Goal: Task Accomplishment & Management: Complete application form

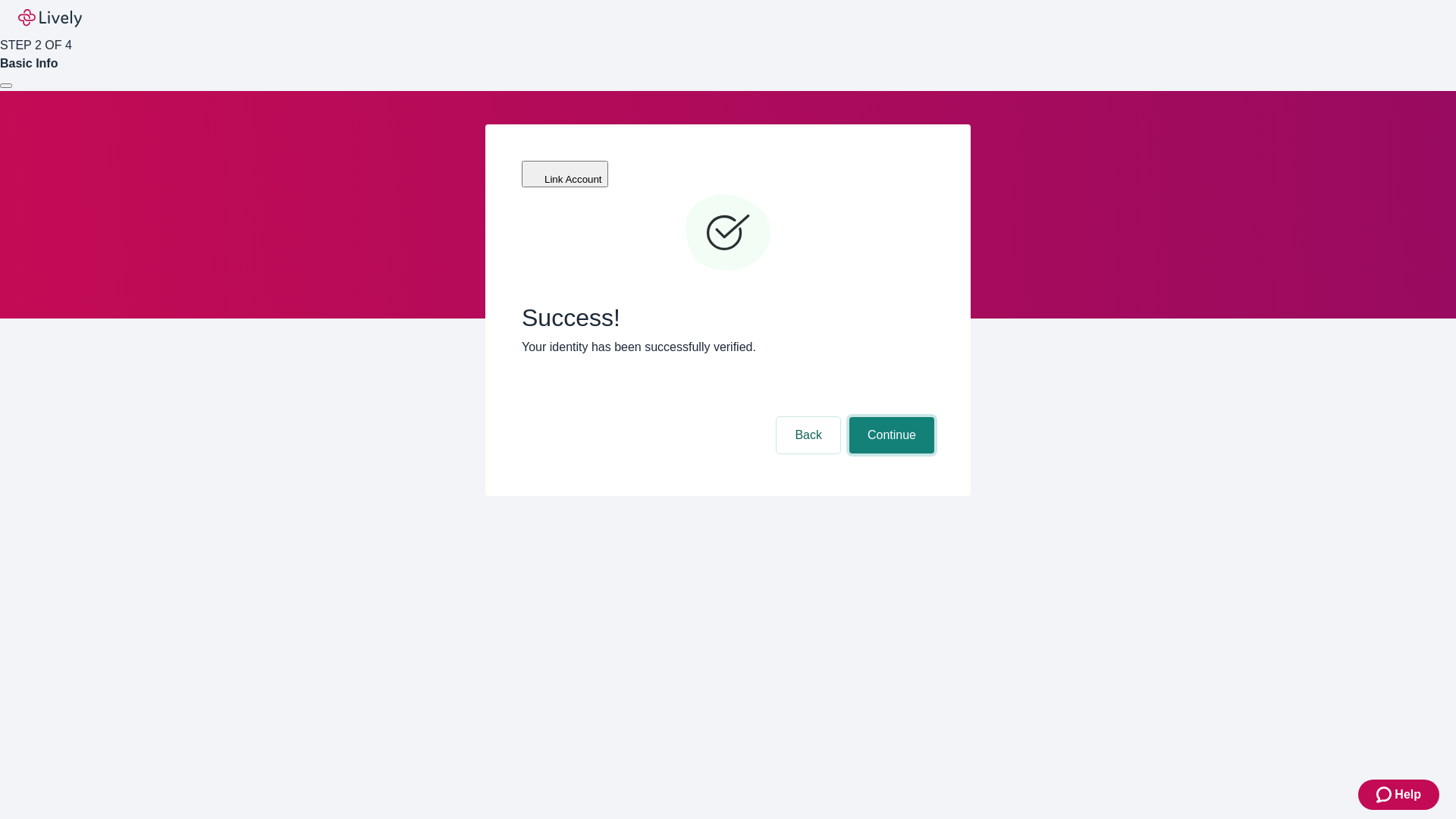
click at [889, 417] on button "Continue" at bounding box center [892, 435] width 85 height 36
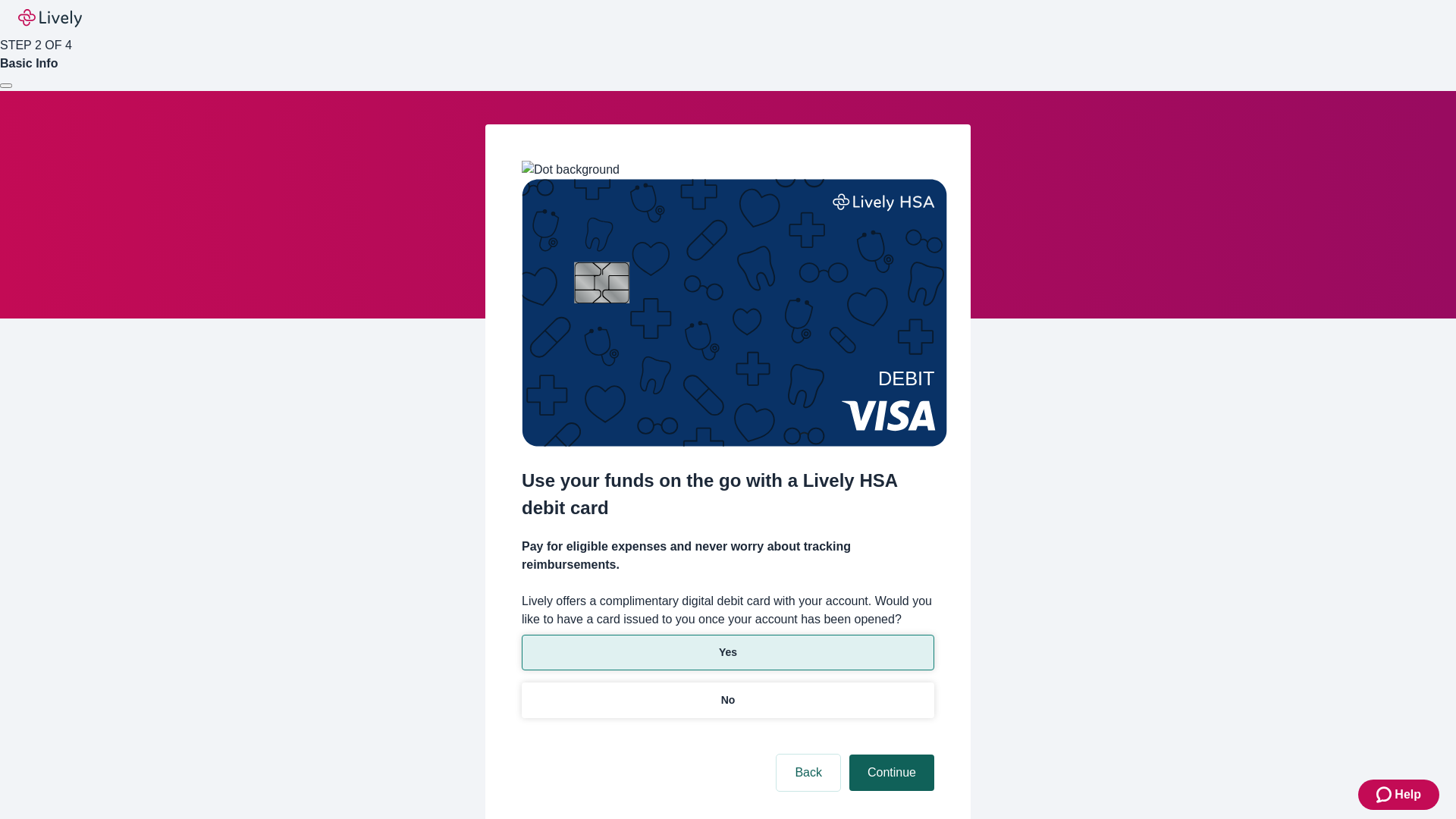
click at [727, 693] on p "No" at bounding box center [728, 701] width 15 height 16
click at [889, 755] on button "Continue" at bounding box center [892, 773] width 85 height 36
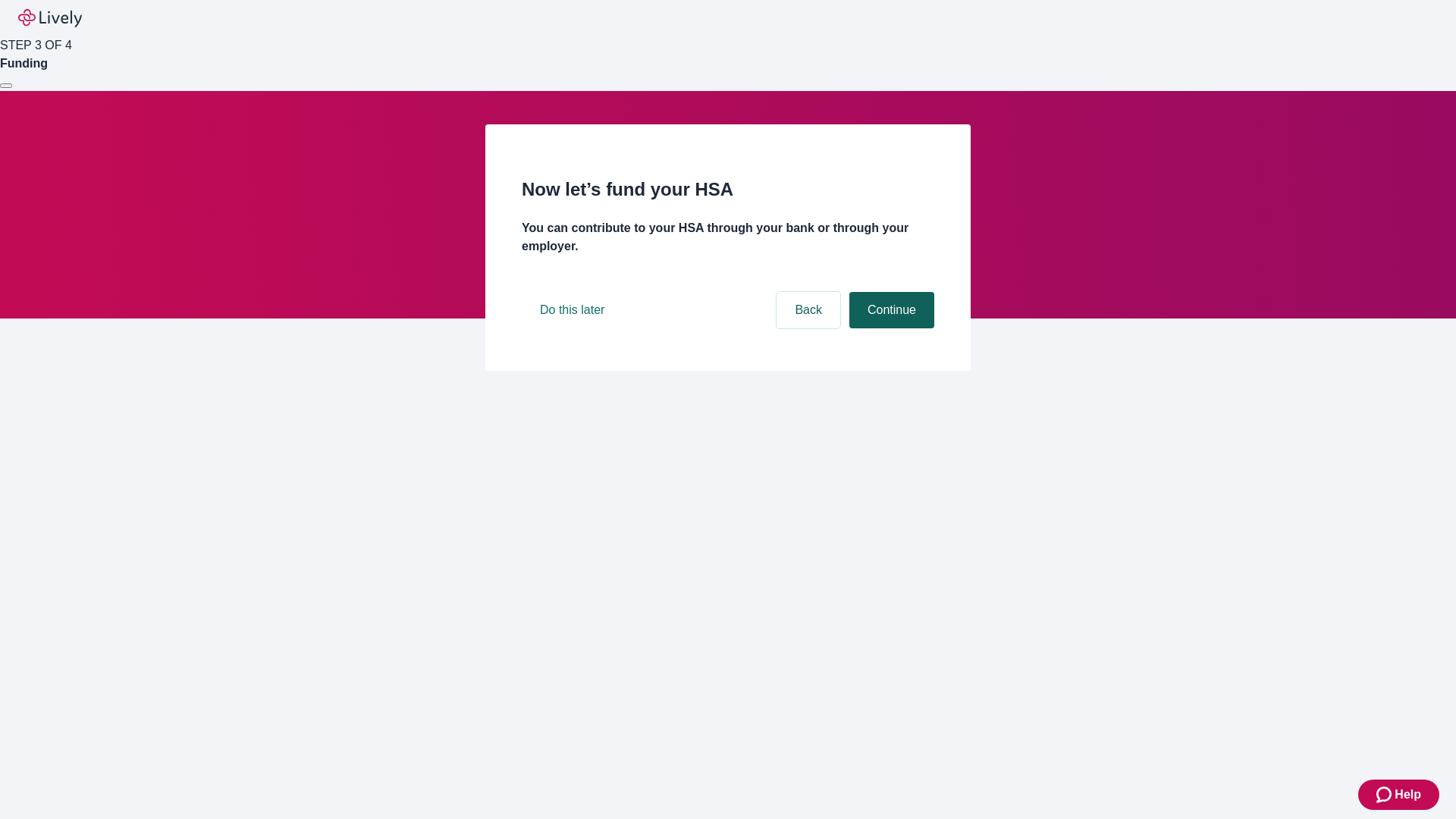
click at [889, 328] on button "Continue" at bounding box center [892, 310] width 85 height 36
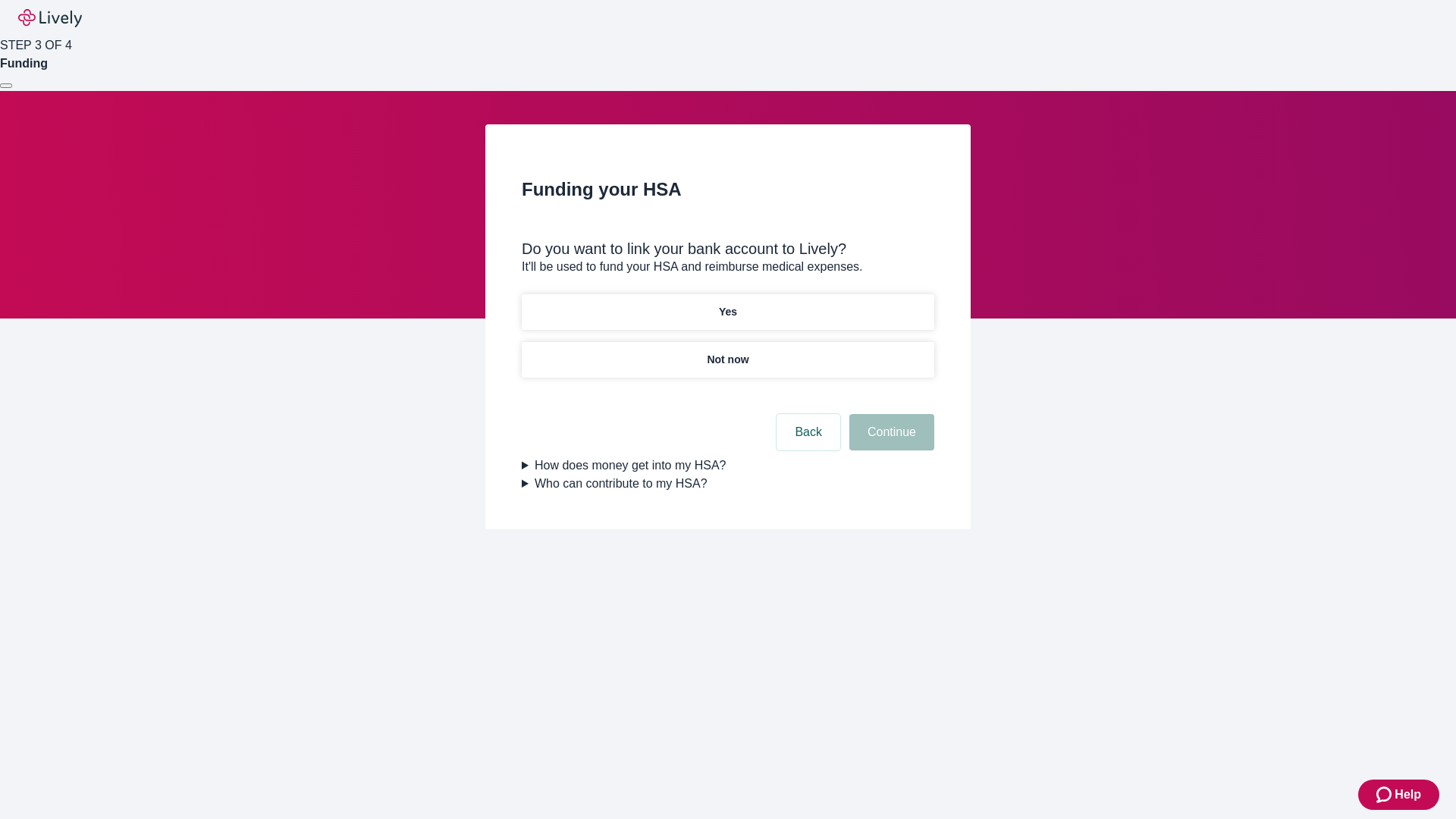
click at [727, 304] on p "Yes" at bounding box center [728, 312] width 18 height 16
click at [889, 414] on button "Continue" at bounding box center [892, 433] width 85 height 36
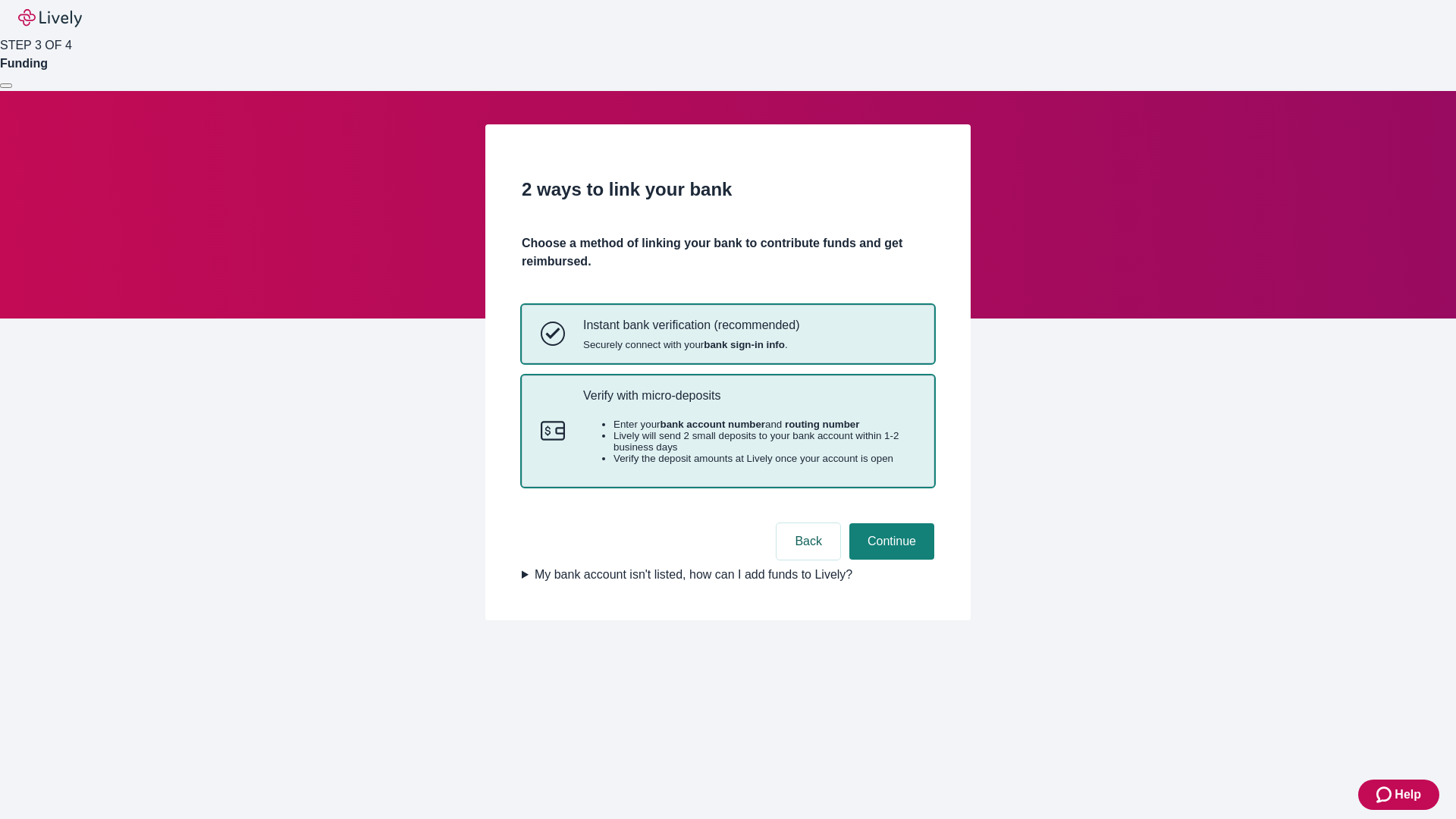
click at [748, 403] on p "Verify with micro-deposits" at bounding box center [749, 395] width 332 height 15
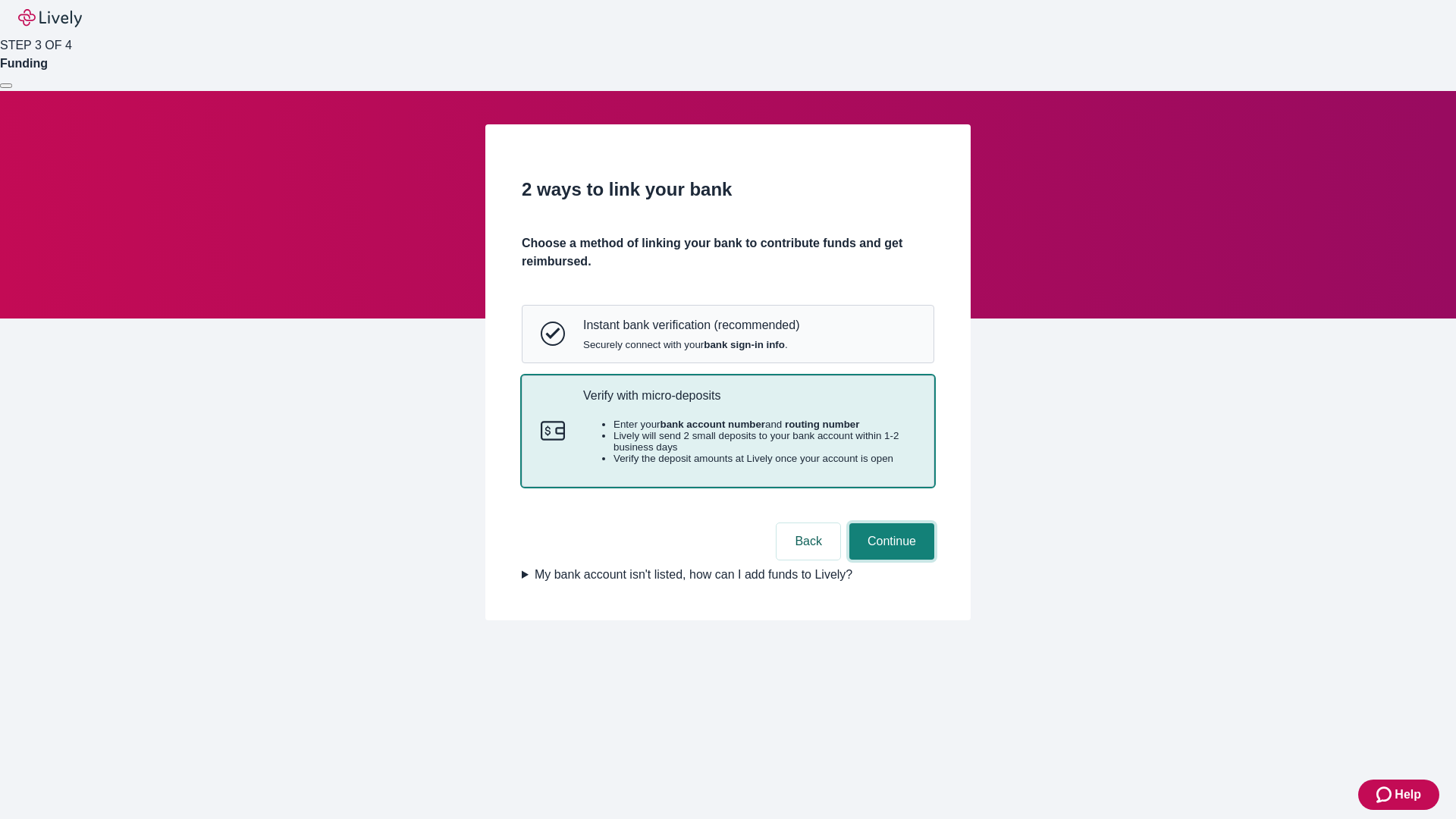
click at [889, 560] on button "Continue" at bounding box center [892, 541] width 85 height 36
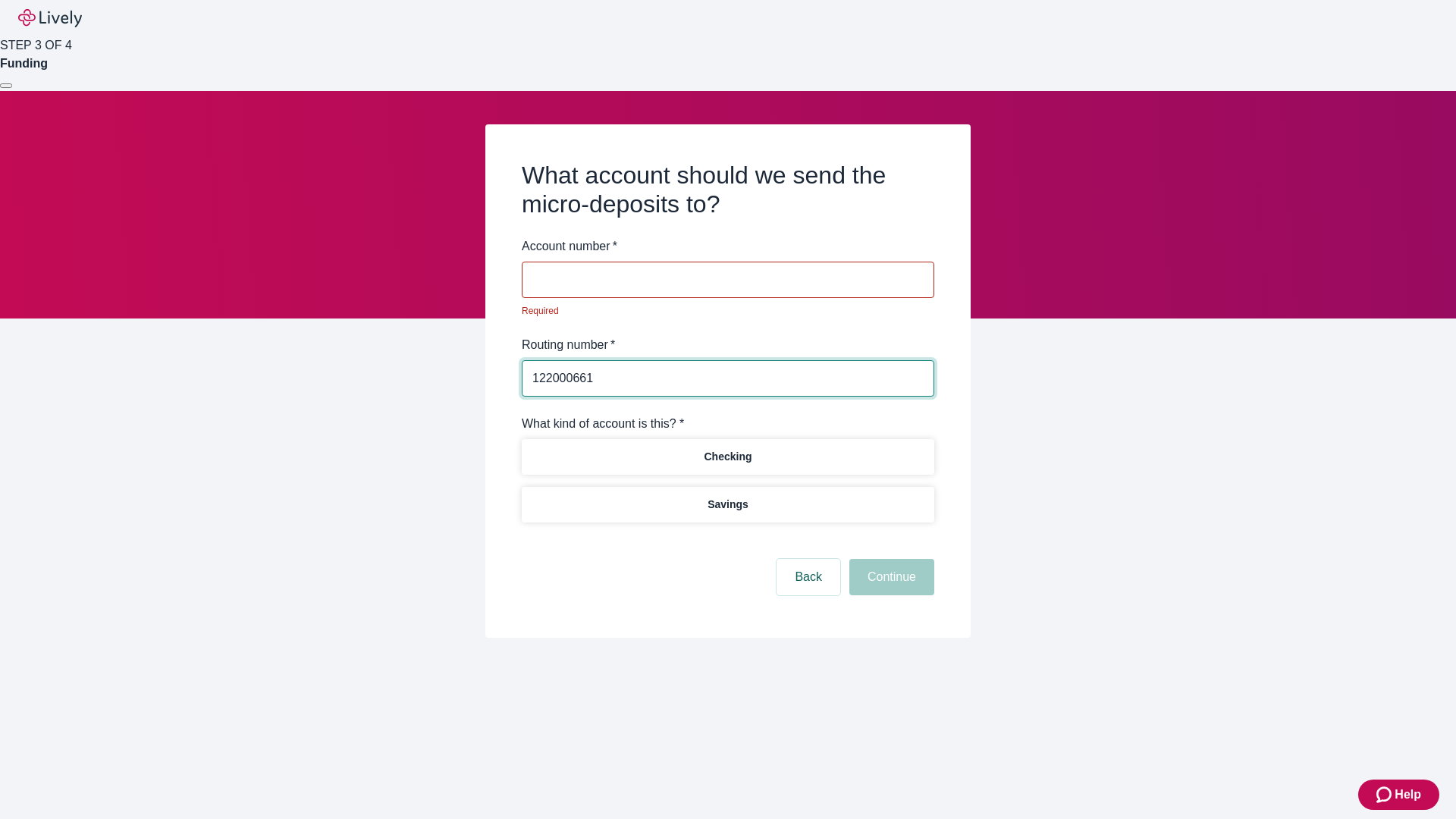
type input "122000661"
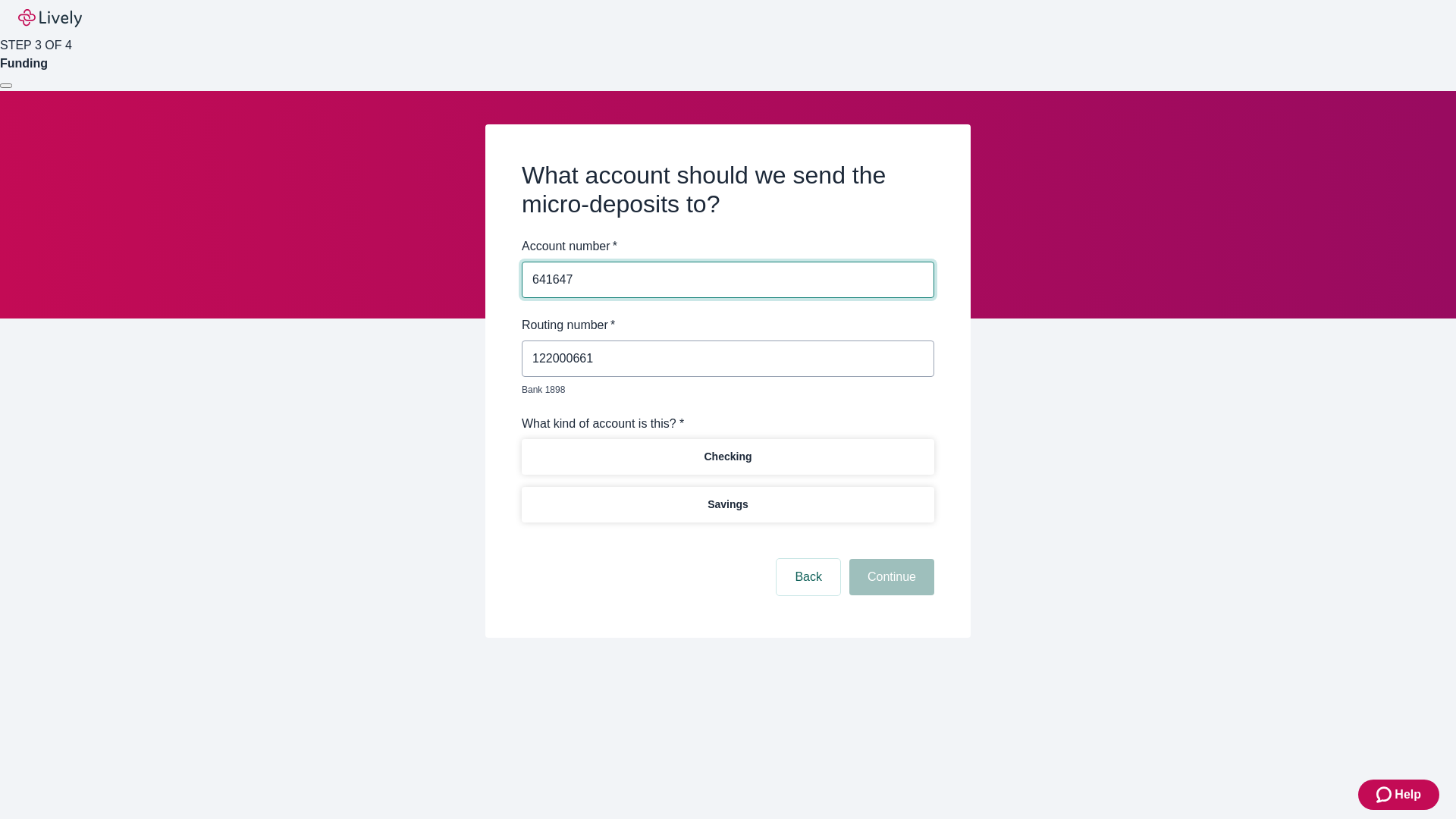
type input "641647"
click at [727, 449] on p "Checking" at bounding box center [727, 457] width 48 height 16
click at [889, 560] on button "Continue" at bounding box center [892, 577] width 85 height 36
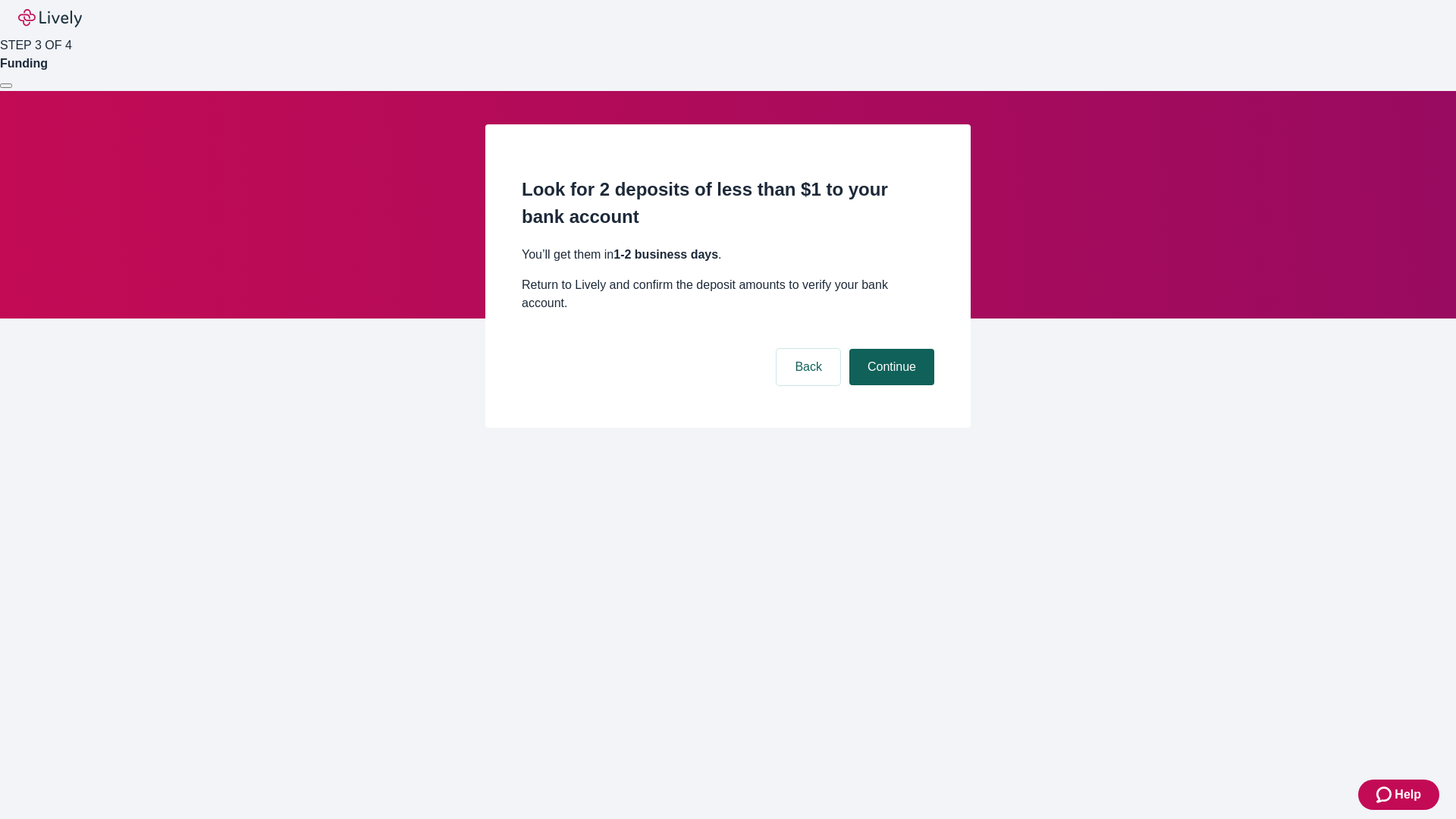
click at [889, 349] on button "Continue" at bounding box center [892, 367] width 85 height 36
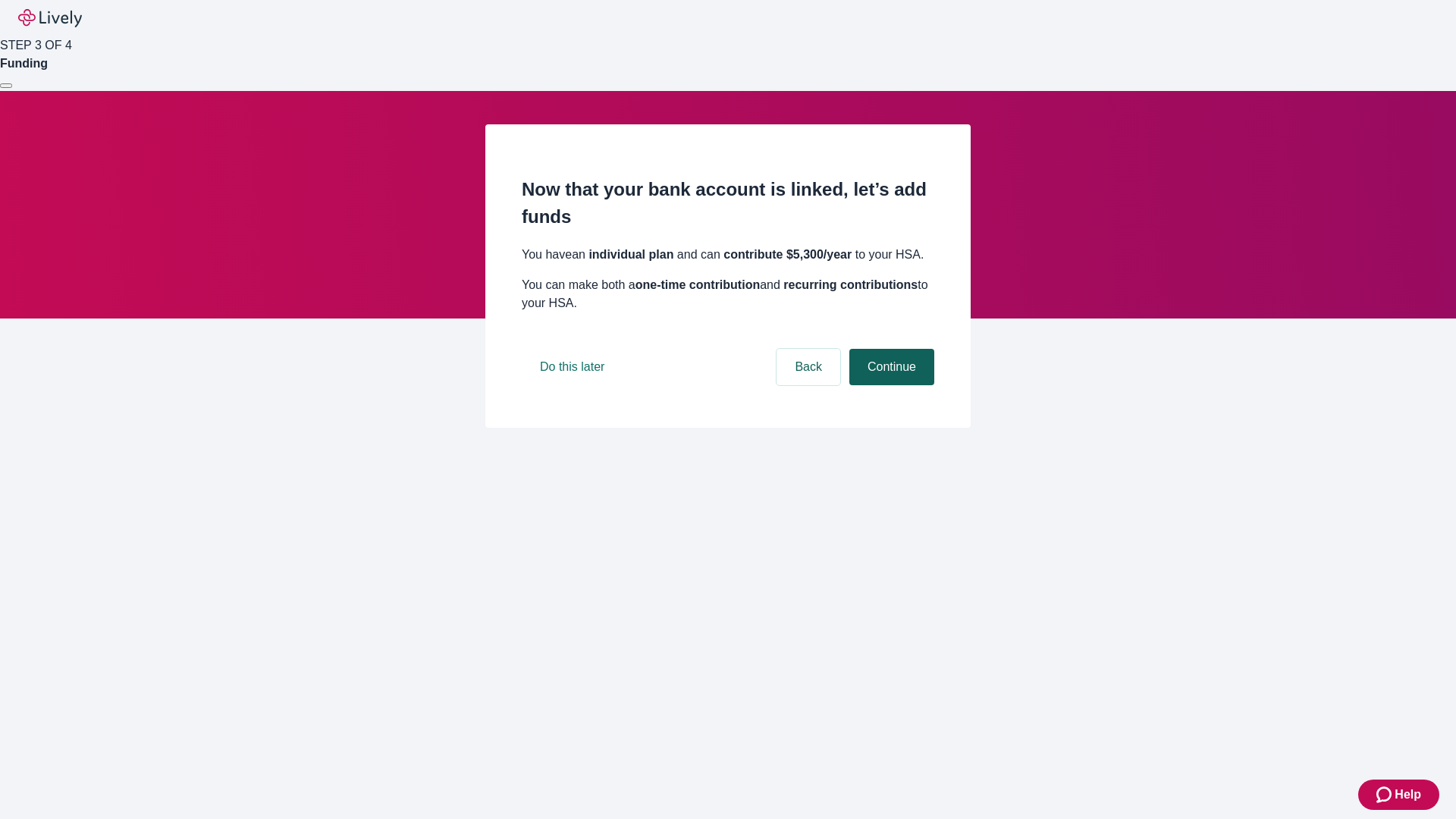
click at [889, 385] on button "Continue" at bounding box center [892, 367] width 85 height 36
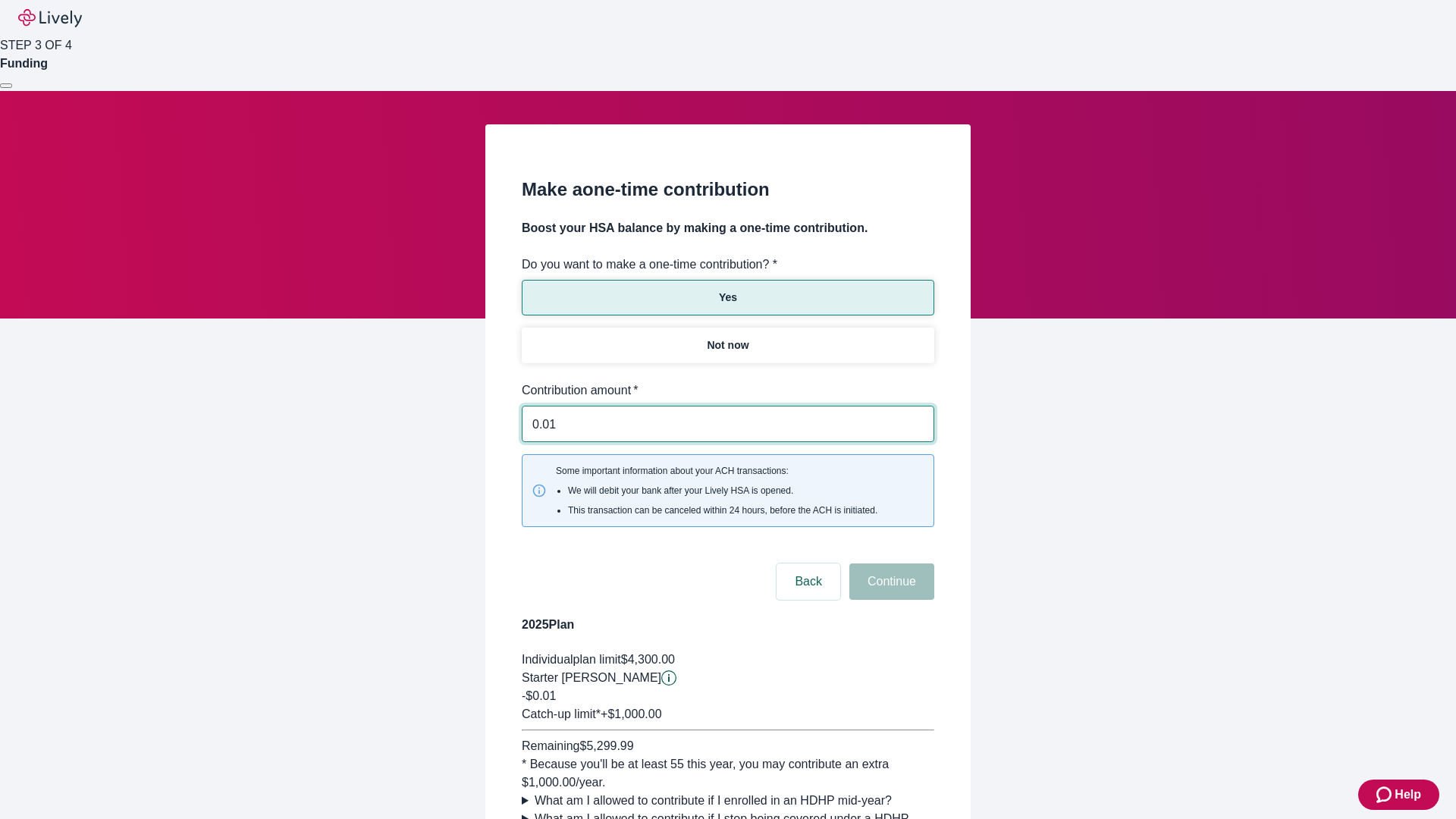
type input "0.01"
click at [889, 563] on button "Continue" at bounding box center [892, 581] width 85 height 36
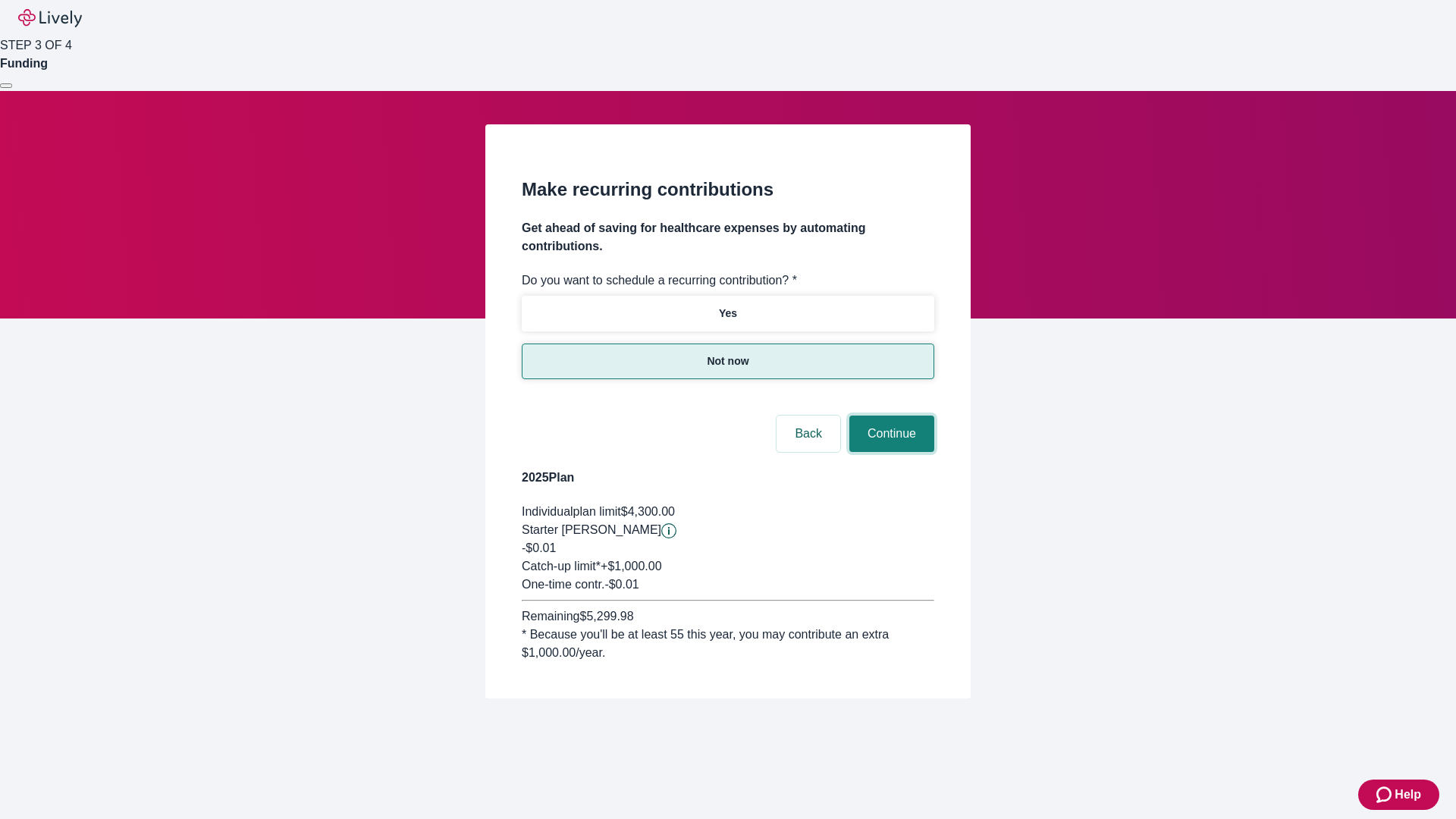
click at [889, 415] on button "Continue" at bounding box center [892, 434] width 85 height 36
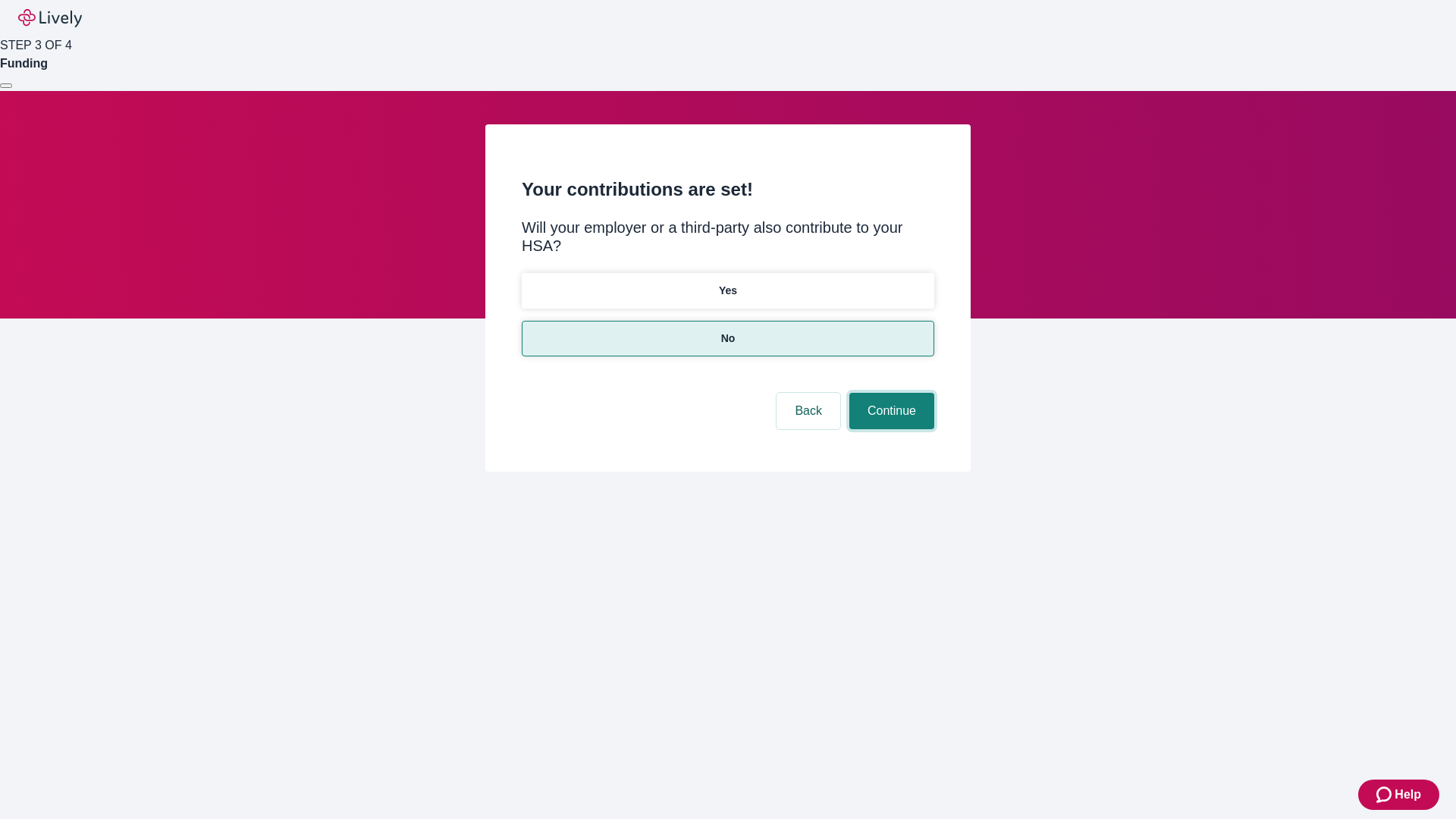
click at [889, 393] on button "Continue" at bounding box center [892, 411] width 85 height 36
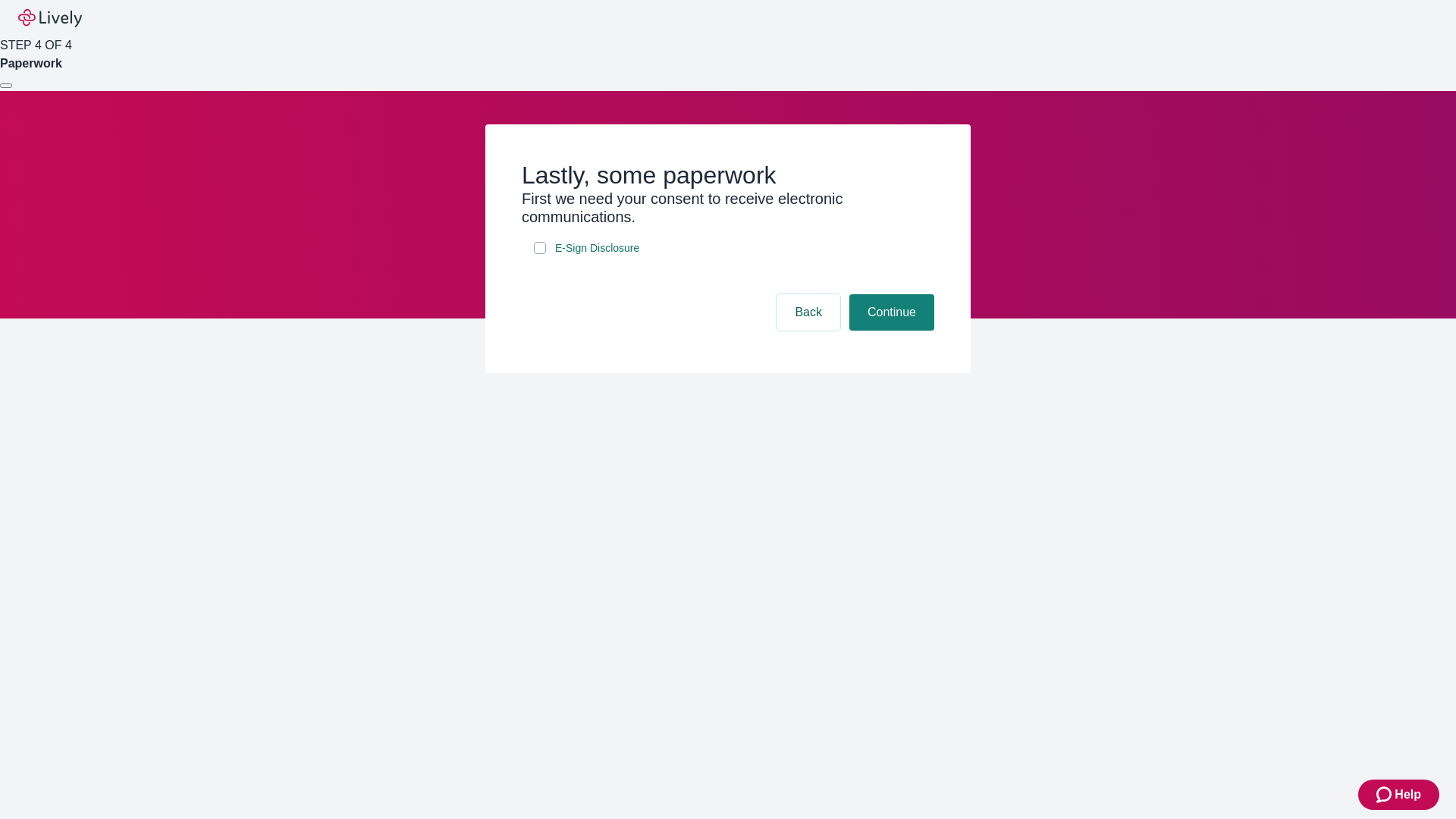
click at [539, 254] on input "E-Sign Disclosure" at bounding box center [539, 248] width 12 height 12
checkbox input "true"
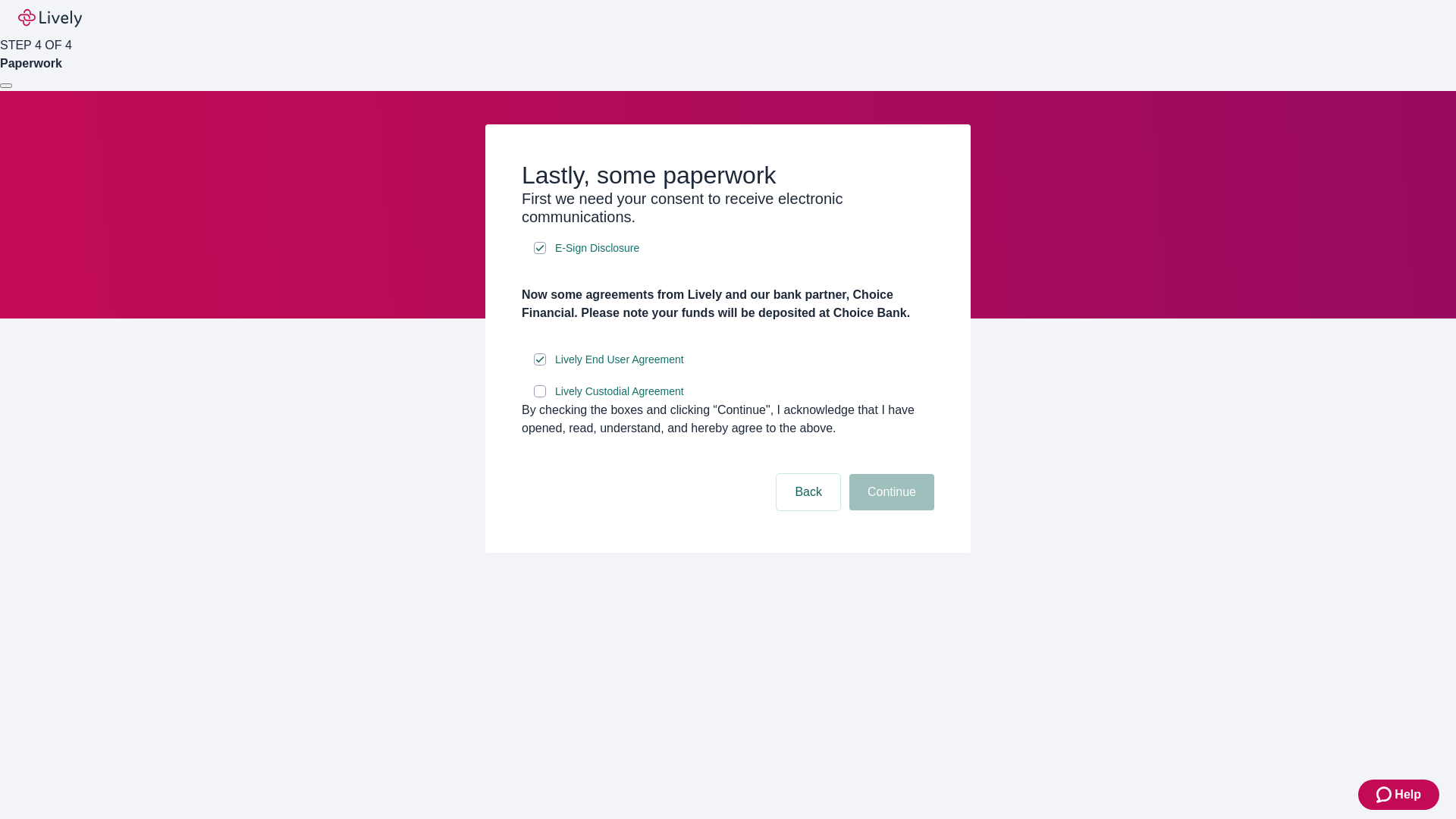
click at [539, 397] on input "Lively Custodial Agreement" at bounding box center [539, 391] width 12 height 12
checkbox input "true"
click at [889, 511] on button "Continue" at bounding box center [892, 492] width 85 height 36
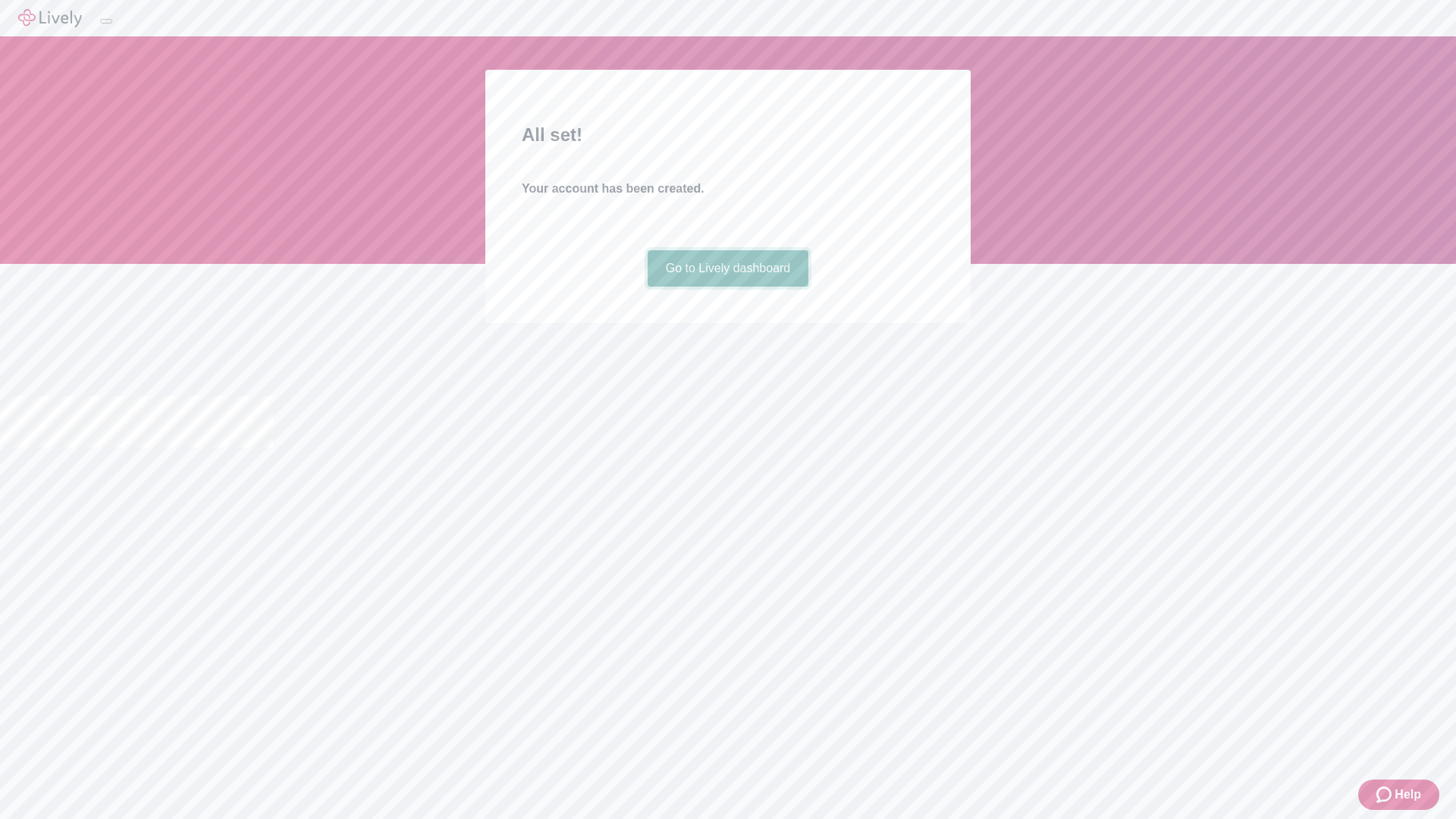
click at [727, 287] on link "Go to Lively dashboard" at bounding box center [728, 268] width 161 height 36
